Goal: Task Accomplishment & Management: Manage account settings

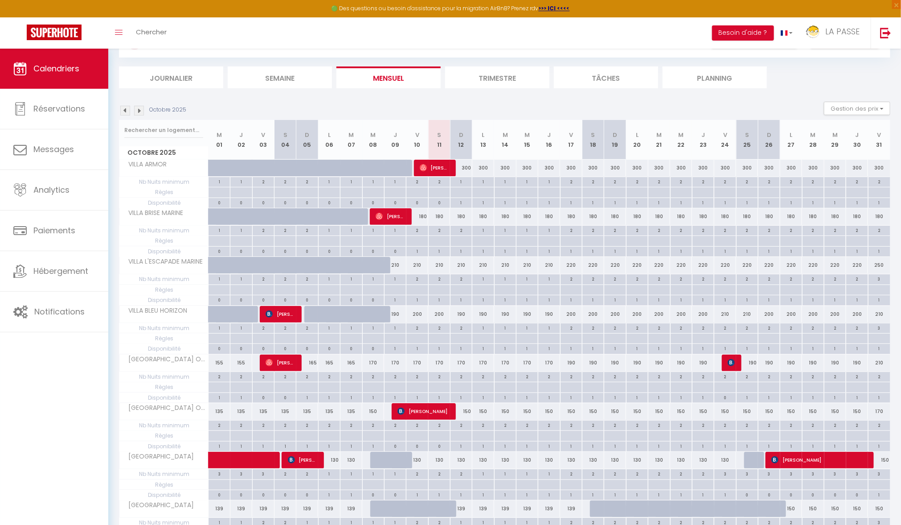
scroll to position [44, 0]
click at [422, 217] on div "180" at bounding box center [417, 216] width 22 height 16
type input "180"
type input "Ven 10 Octobre 2025"
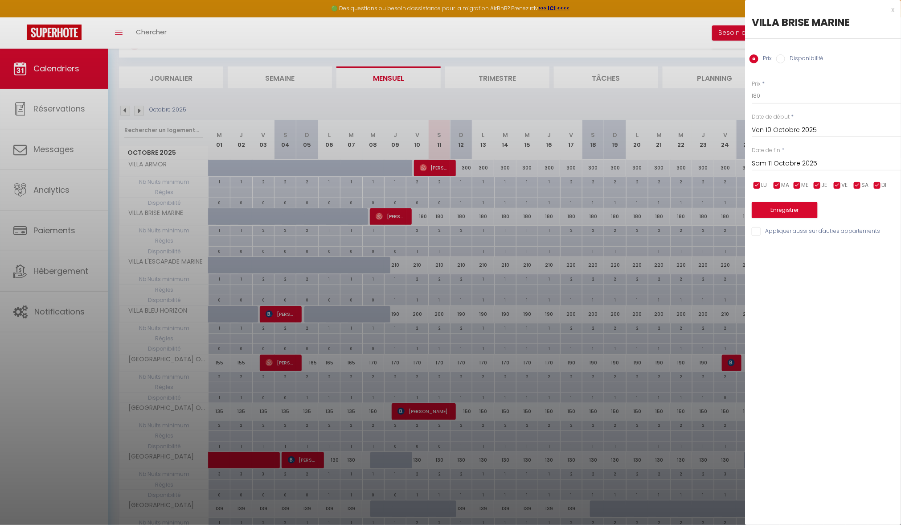
click at [806, 160] on input "Sam 11 Octobre 2025" at bounding box center [826, 164] width 149 height 12
click at [879, 174] on span ">" at bounding box center [875, 179] width 19 height 18
click at [766, 229] on span "2" at bounding box center [761, 232] width 19 height 18
type input "Dim 02 Novembre 2025"
click at [771, 88] on input "180" at bounding box center [826, 96] width 149 height 16
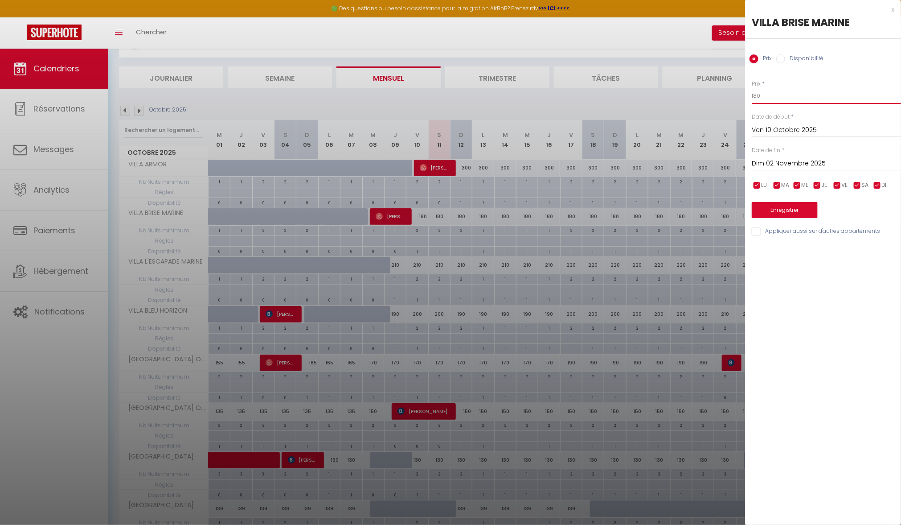
click at [771, 88] on input "180" at bounding box center [826, 96] width 149 height 16
type input "150"
click at [792, 210] on button "Enregistrer" at bounding box center [785, 210] width 66 height 16
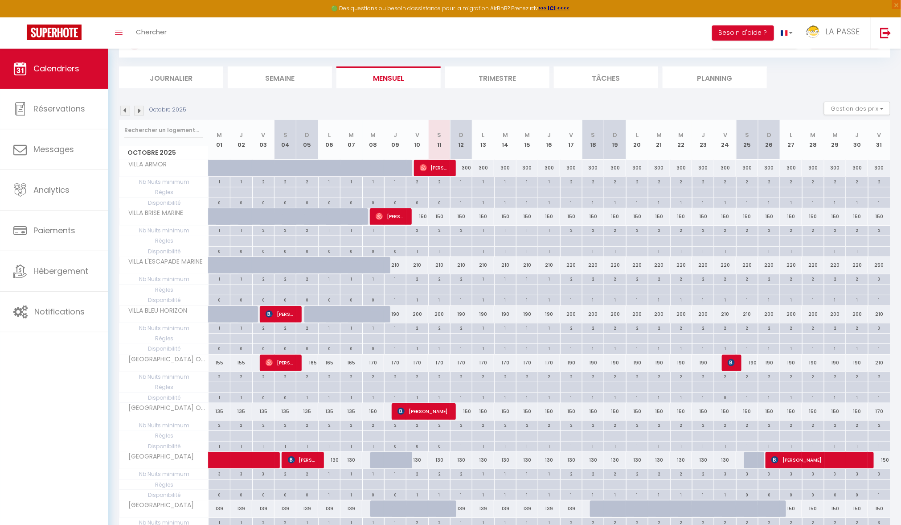
click at [568, 228] on div "2" at bounding box center [571, 230] width 21 height 8
type input "2"
type input "Ven 17 Octobre 2025"
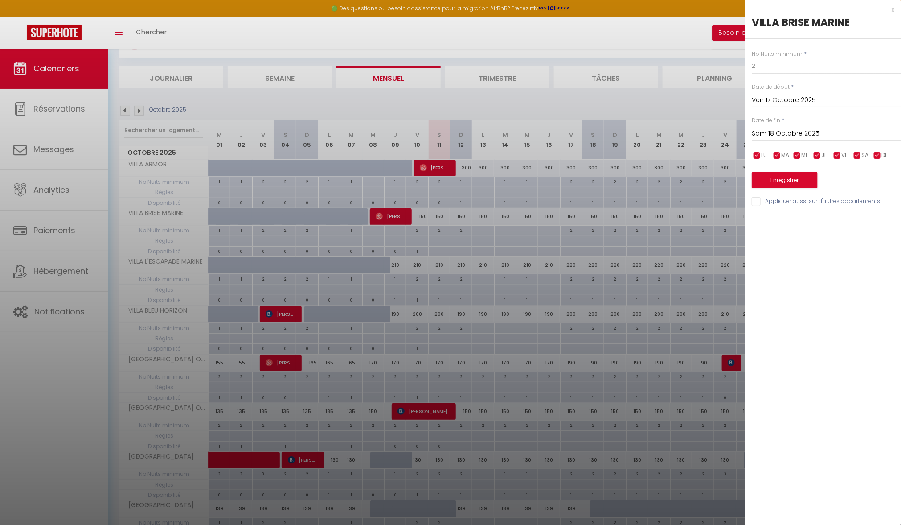
click at [812, 129] on input "Sam 18 Octobre 2025" at bounding box center [826, 134] width 149 height 12
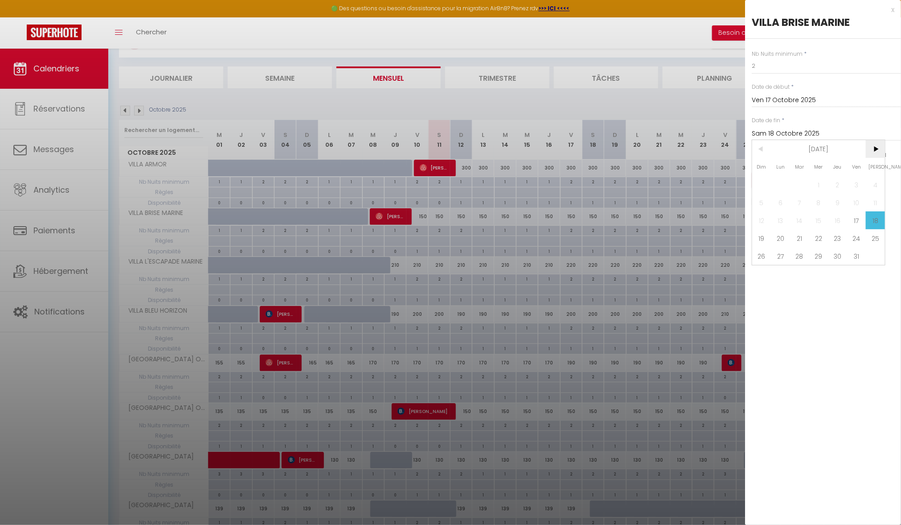
click at [879, 144] on span ">" at bounding box center [875, 149] width 19 height 18
click at [761, 194] on span "2" at bounding box center [761, 202] width 19 height 18
type input "Dim 02 Novembre 2025"
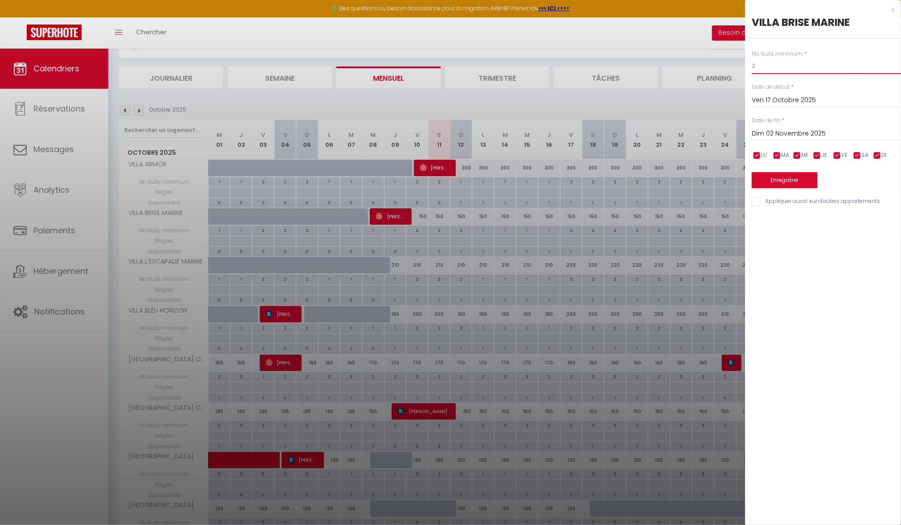
click at [770, 64] on input "2" at bounding box center [826, 66] width 149 height 16
type input "3"
click at [773, 179] on button "Enregistrer" at bounding box center [785, 180] width 66 height 16
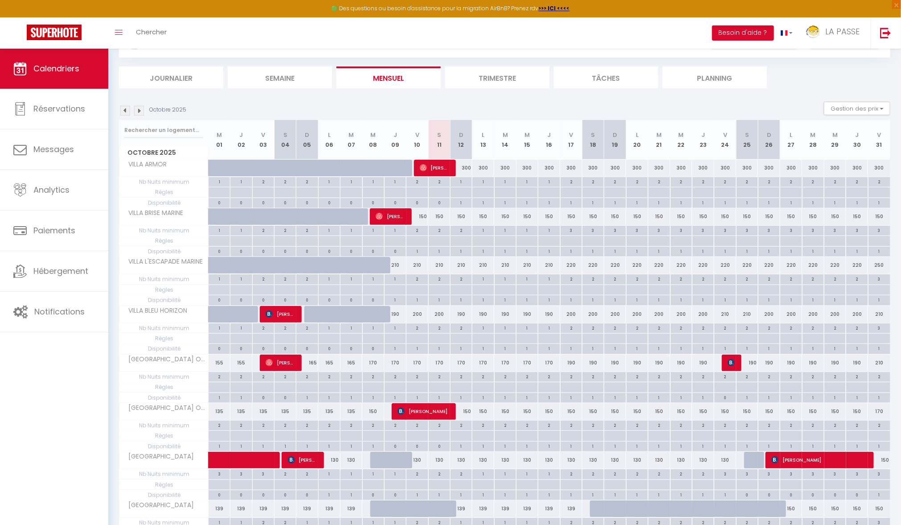
click at [144, 110] on div "Octobre 2025" at bounding box center [154, 111] width 70 height 10
click at [141, 110] on img at bounding box center [139, 111] width 10 height 10
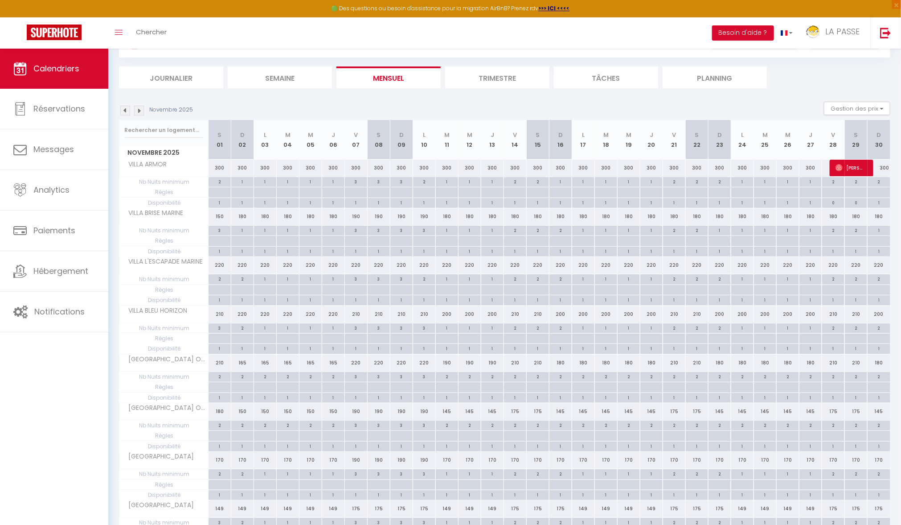
click at [355, 215] on div "190" at bounding box center [356, 216] width 23 height 16
type input "190"
type input "Ven 07 Novembre 2025"
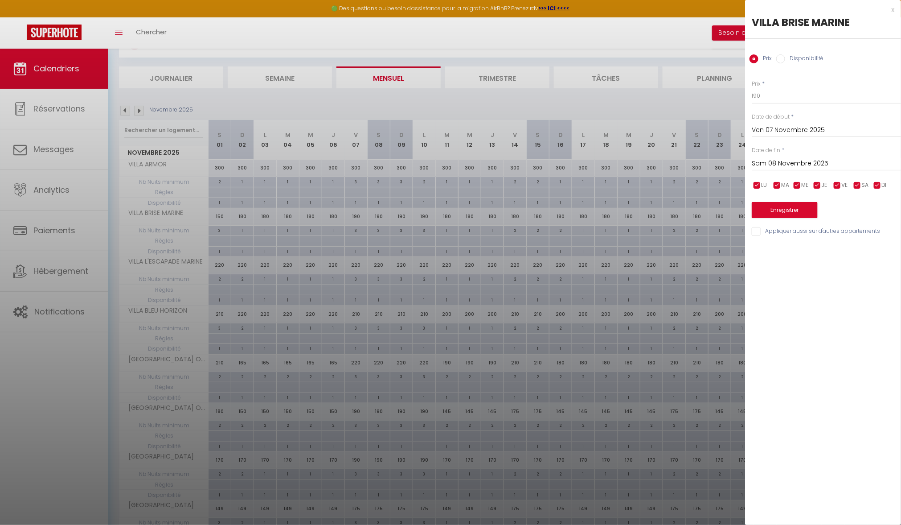
click at [801, 158] on input "Sam 08 Novembre 2025" at bounding box center [826, 164] width 149 height 12
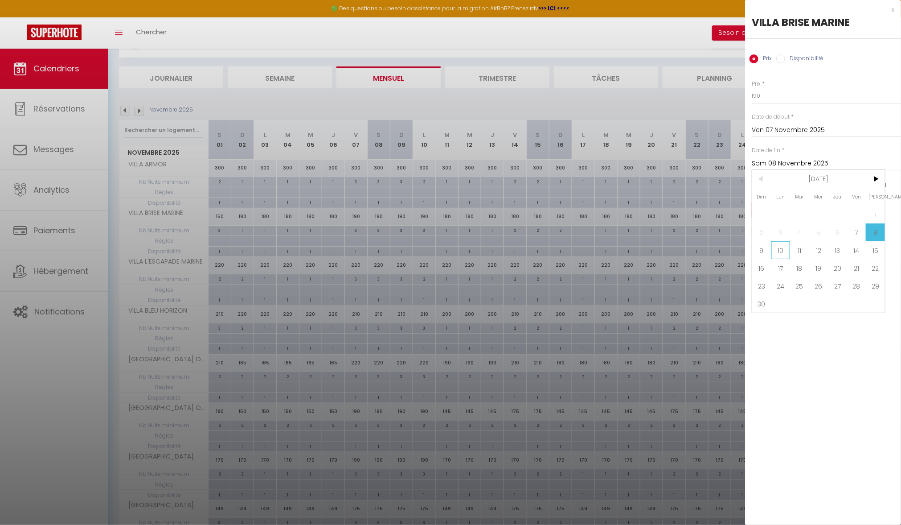
click at [782, 252] on span "10" at bounding box center [781, 250] width 19 height 18
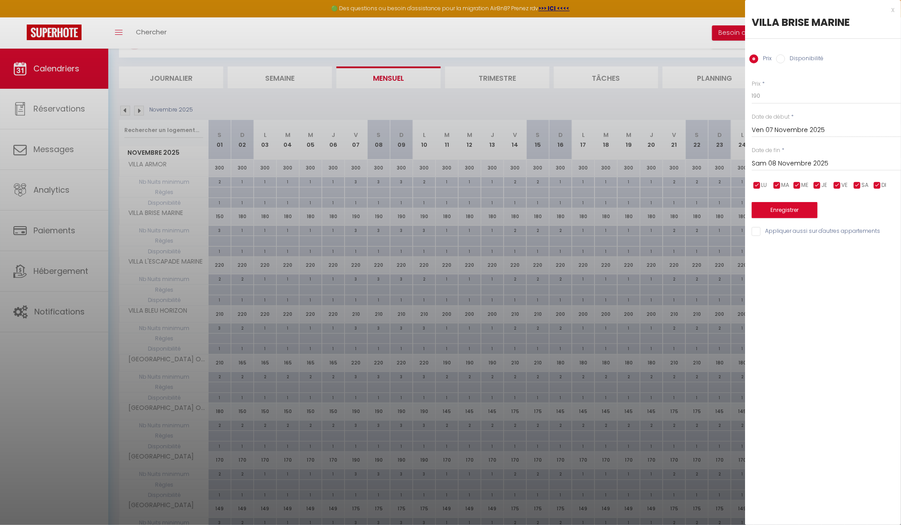
type input "Lun 10 Novembre 2025"
click at [770, 96] on input "190" at bounding box center [826, 96] width 149 height 16
type input "175"
click at [786, 205] on button "Enregistrer" at bounding box center [785, 210] width 66 height 16
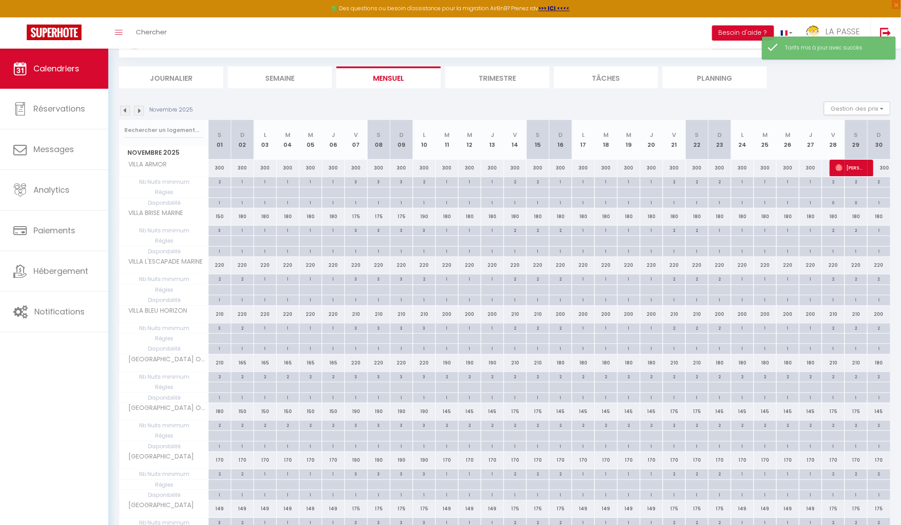
click at [423, 218] on div "190" at bounding box center [424, 216] width 23 height 16
type input "190"
type input "Lun 10 Novembre 2025"
type input "[DATE]"
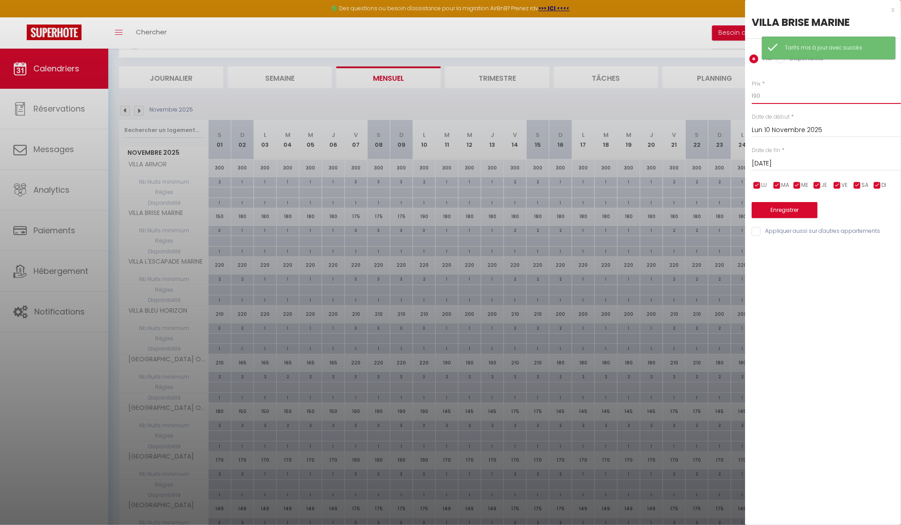
click at [770, 94] on input "190" at bounding box center [826, 96] width 149 height 16
type input "175"
click at [791, 205] on button "Enregistrer" at bounding box center [785, 210] width 66 height 16
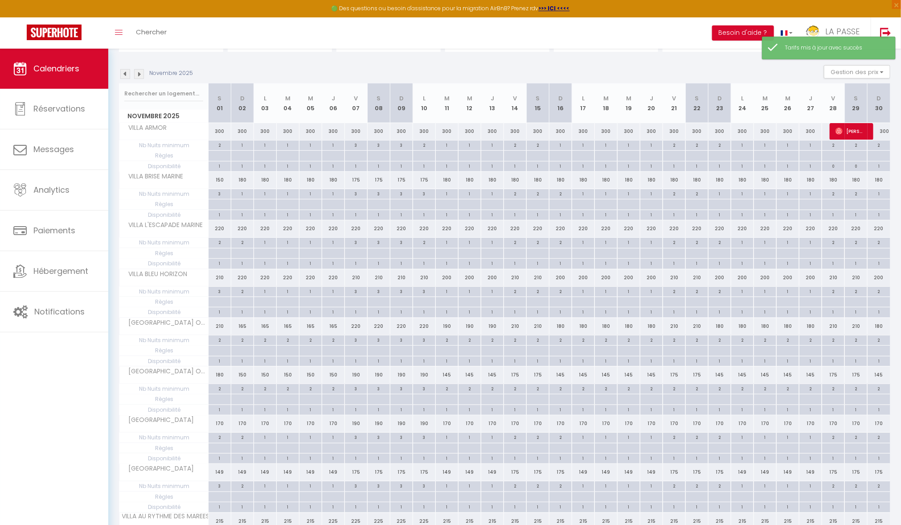
scroll to position [0, 0]
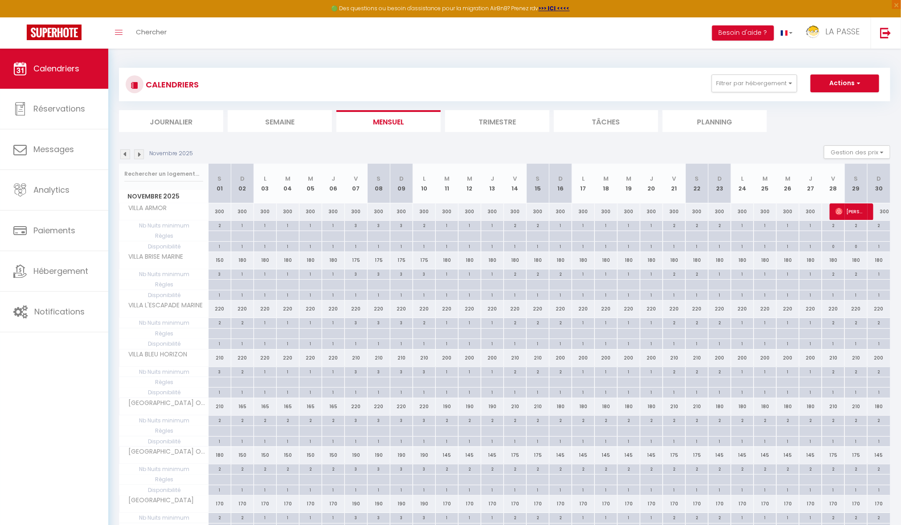
click at [123, 152] on img at bounding box center [125, 154] width 10 height 10
